Goal: Feedback & Contribution: Leave review/rating

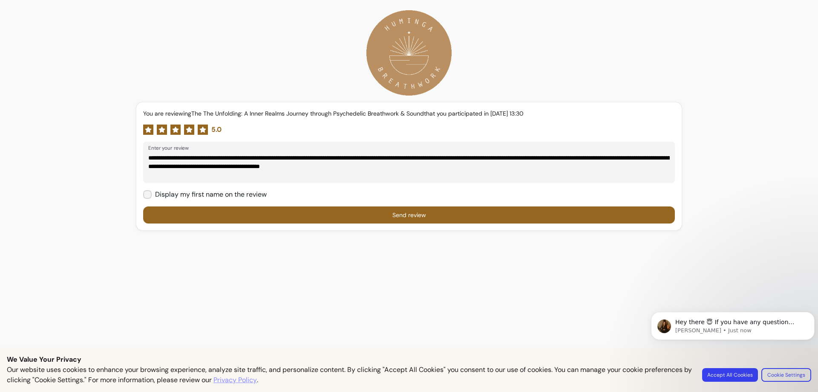
type textarea "**********"
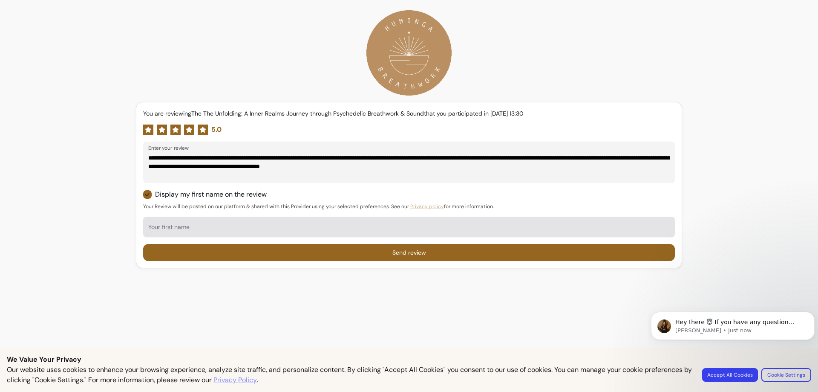
click at [272, 226] on input "Your first name" at bounding box center [408, 229] width 521 height 9
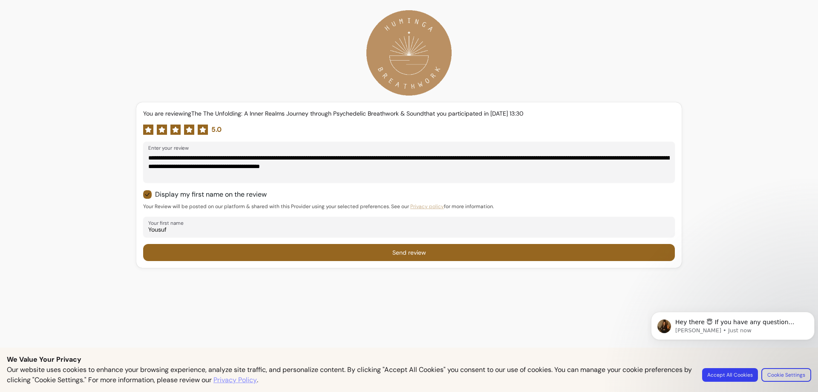
type input "Yousuf"
click at [365, 257] on button "Send review" at bounding box center [409, 252] width 532 height 17
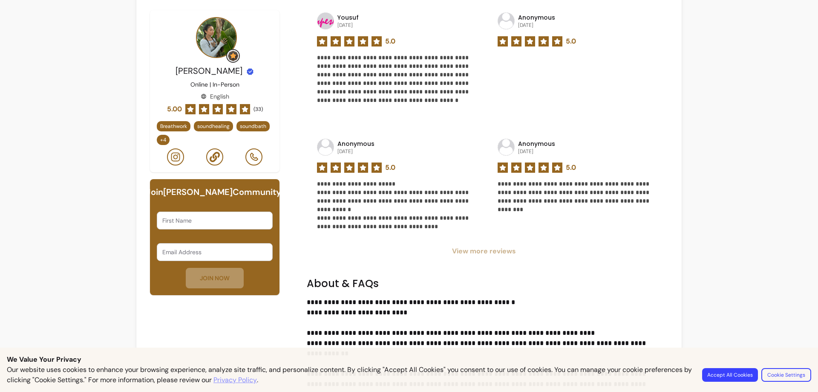
scroll to position [511, 0]
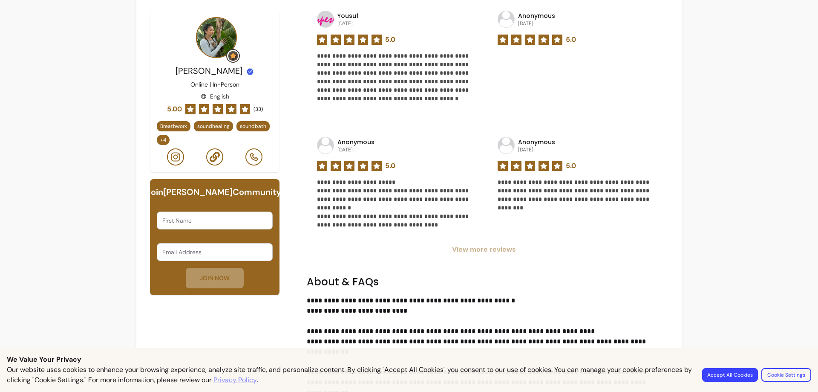
click at [196, 224] on div at bounding box center [214, 220] width 105 height 17
click at [196, 227] on div at bounding box center [214, 220] width 105 height 17
type input "yousuf"
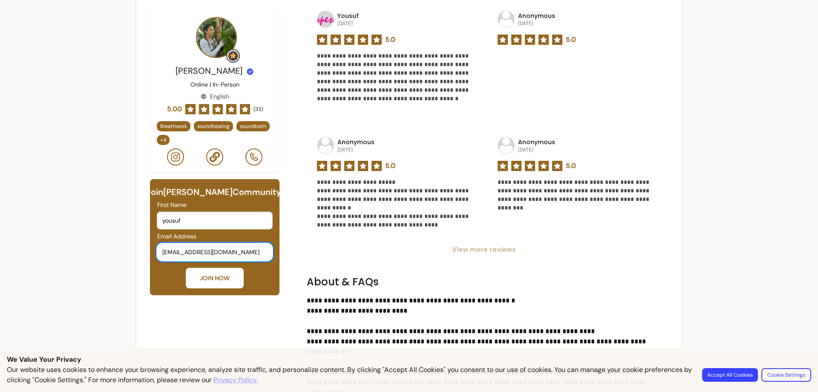
type input "[EMAIL_ADDRESS][DOMAIN_NAME]"
click at [181, 288] on div "JOIN NOW" at bounding box center [215, 278] width 116 height 20
click at [186, 288] on button "JOIN NOW" at bounding box center [215, 278] width 58 height 20
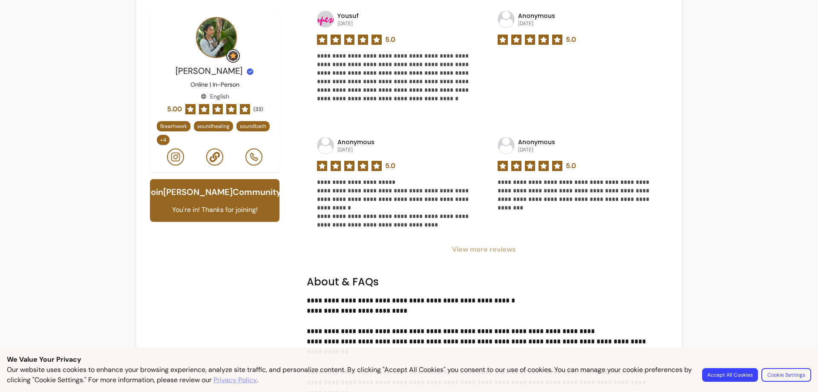
click at [741, 382] on div "Our website uses cookies to enhance your browsing experience, analyze site traf…" at bounding box center [409, 374] width 804 height 20
click at [745, 378] on button "Accept All Cookies" at bounding box center [730, 374] width 54 height 13
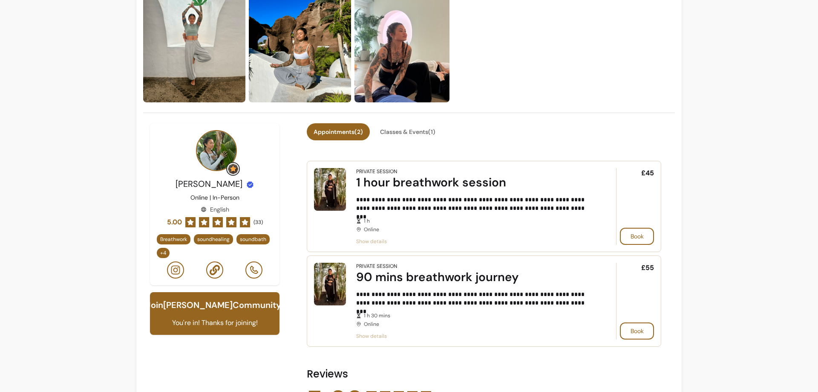
scroll to position [0, 0]
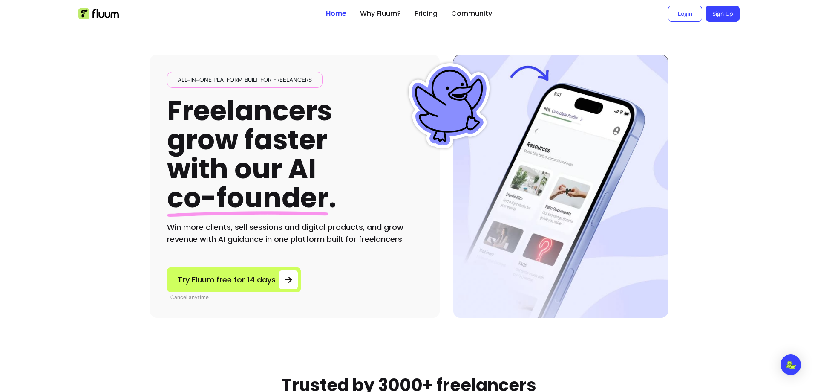
click at [431, 7] on ul "Home Why Fluum? Pricing Community" at bounding box center [409, 13] width 166 height 27
click at [428, 10] on link "Pricing" at bounding box center [426, 14] width 23 height 10
